Goal: Information Seeking & Learning: Learn about a topic

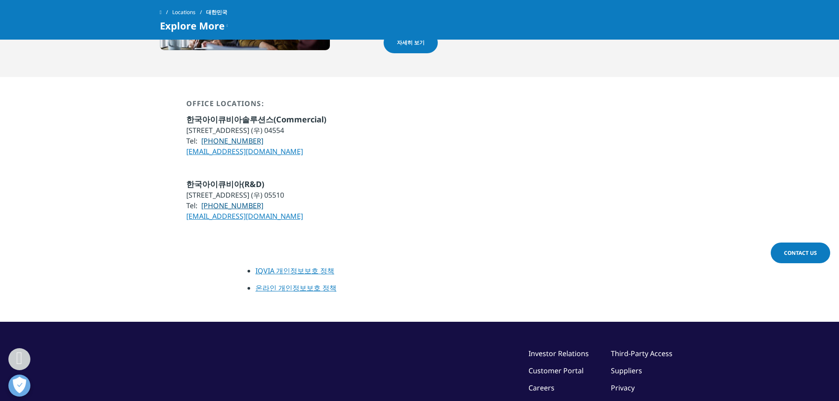
scroll to position [776, 0]
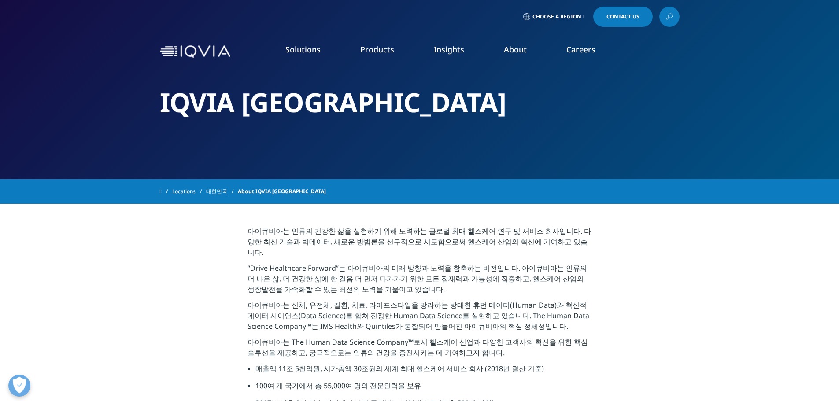
click at [249, 119] on link "Our Story" at bounding box center [338, 119] width 200 height 10
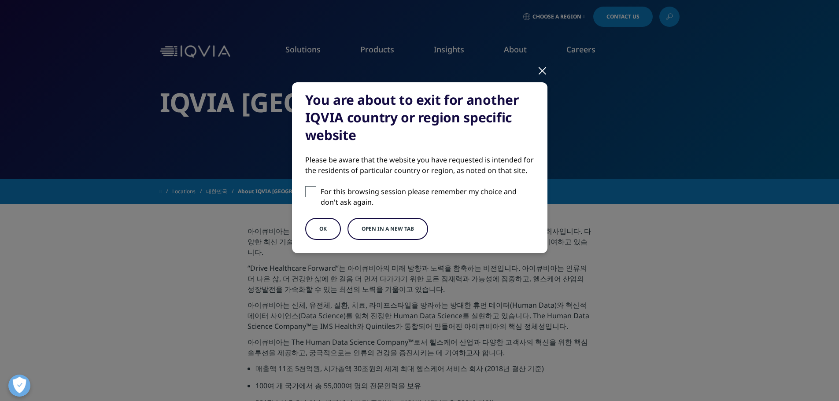
click at [313, 230] on button "OK" at bounding box center [323, 229] width 36 height 22
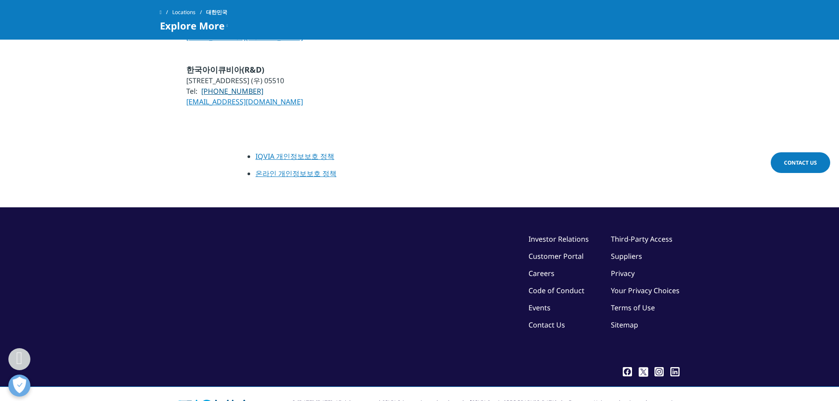
scroll to position [776, 0]
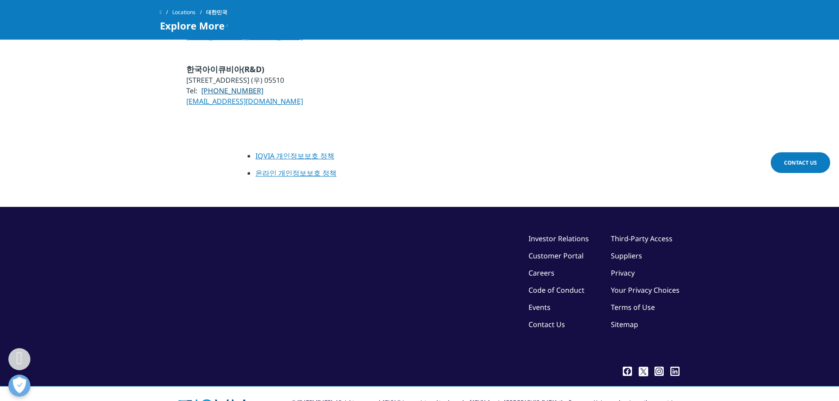
click at [34, 137] on section "IQVIA 개인정보보호 정책 온라인 개인정보보호 정책" at bounding box center [419, 168] width 839 height 78
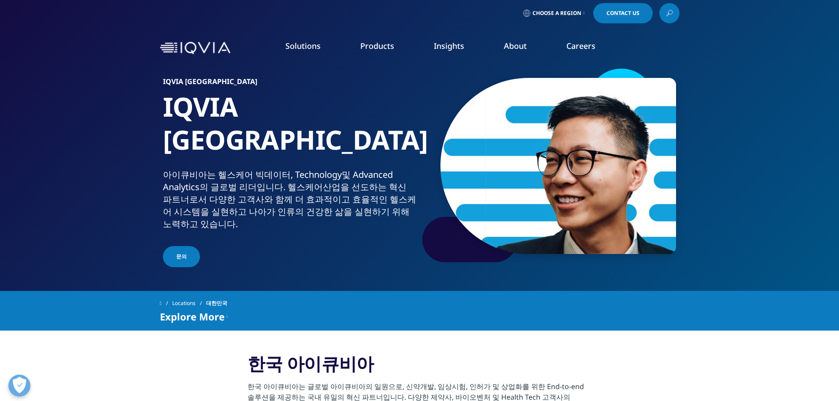
scroll to position [0, 0]
